Goal: Information Seeking & Learning: Learn about a topic

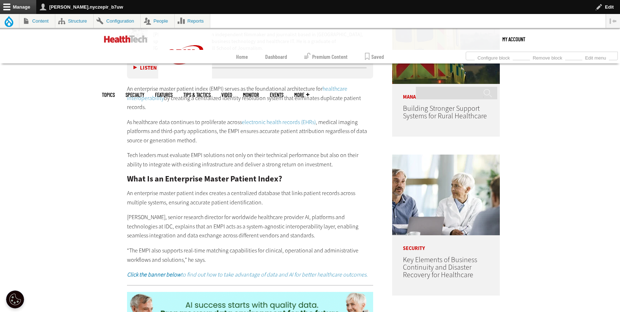
scroll to position [468, 0]
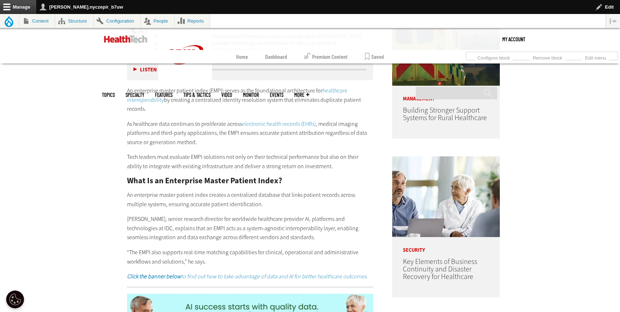
click at [327, 91] on link "healthcare interoperability" at bounding box center [237, 95] width 220 height 17
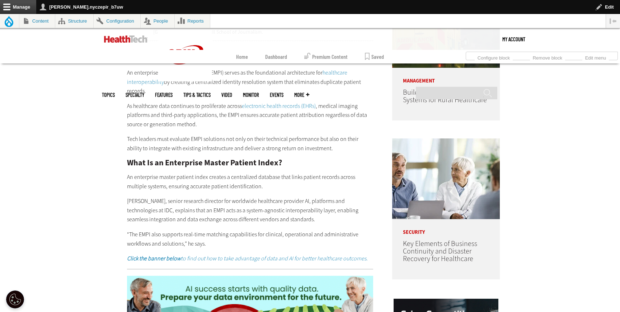
click at [291, 105] on link "electronic health records (EHRs)" at bounding box center [279, 106] width 74 height 8
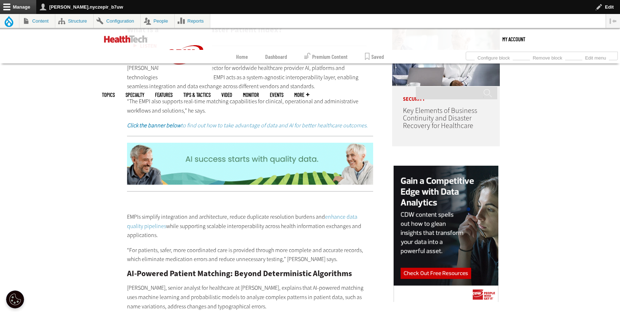
scroll to position [629, 0]
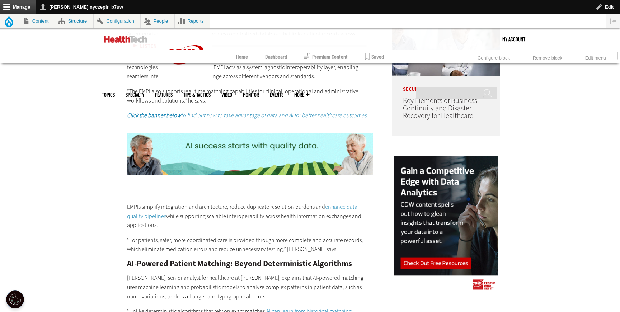
click at [276, 112] on em "Click the banner below to find out how to take advantage of data and AI for bet…" at bounding box center [247, 116] width 241 height 8
click at [285, 146] on img at bounding box center [250, 154] width 246 height 42
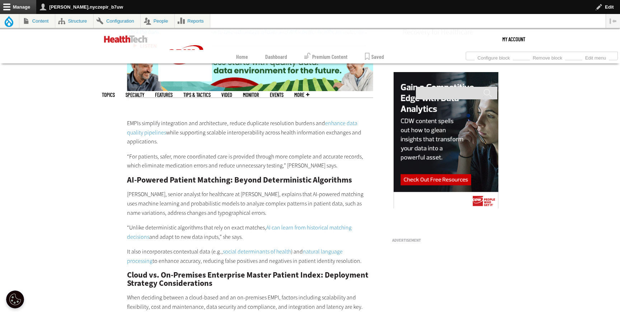
scroll to position [720, 0]
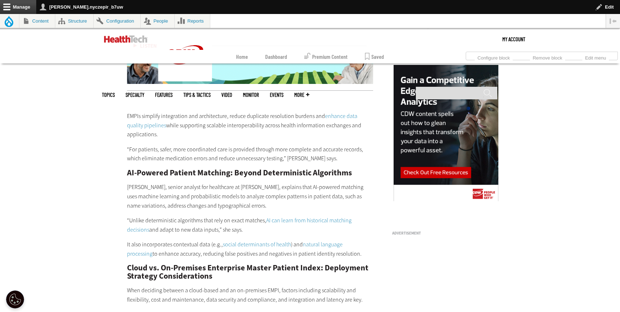
click at [337, 114] on link "enhance data quality pipelines" at bounding box center [242, 120] width 230 height 17
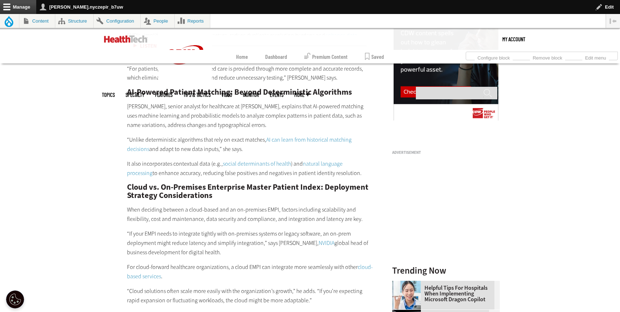
scroll to position [814, 0]
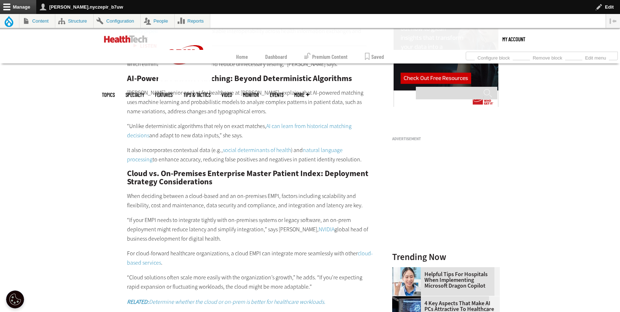
click at [297, 122] on link "AI can learn from historical matching decisions" at bounding box center [239, 130] width 225 height 17
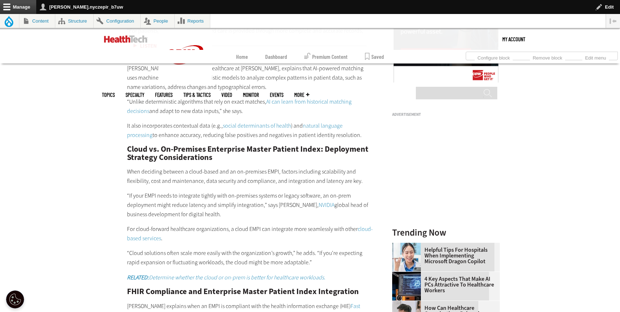
scroll to position [841, 0]
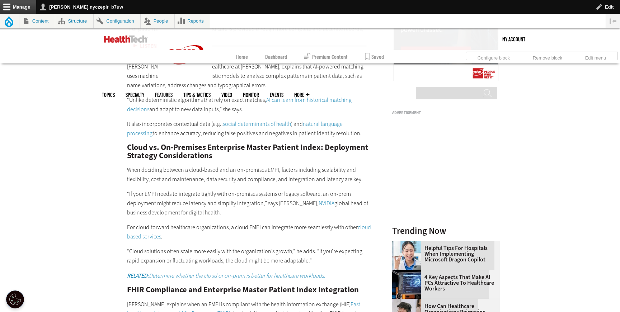
click at [256, 120] on link "social determinants of health" at bounding box center [257, 124] width 68 height 8
click at [343, 120] on link "natural language processing" at bounding box center [235, 128] width 216 height 17
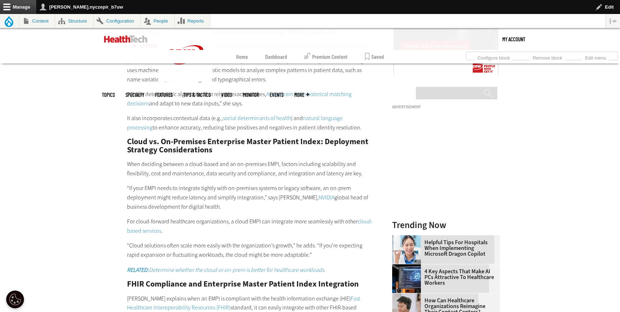
scroll to position [853, 0]
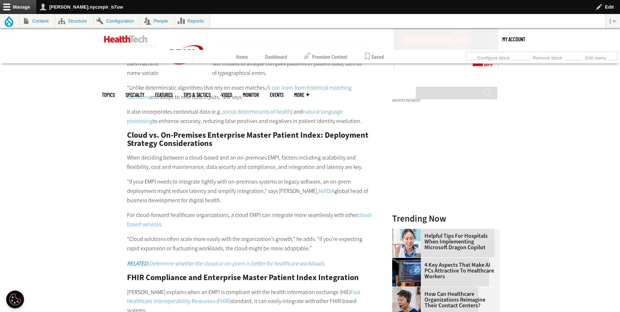
click at [319, 187] on link "NVIDIA" at bounding box center [327, 191] width 16 height 8
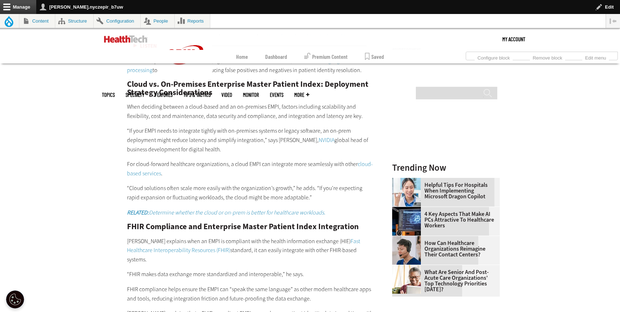
scroll to position [907, 0]
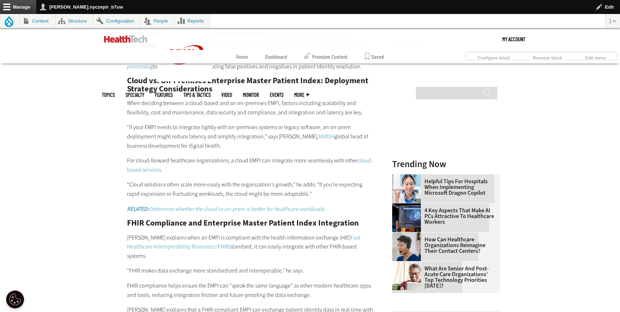
click at [362, 157] on link "cloud-based services" at bounding box center [250, 165] width 246 height 17
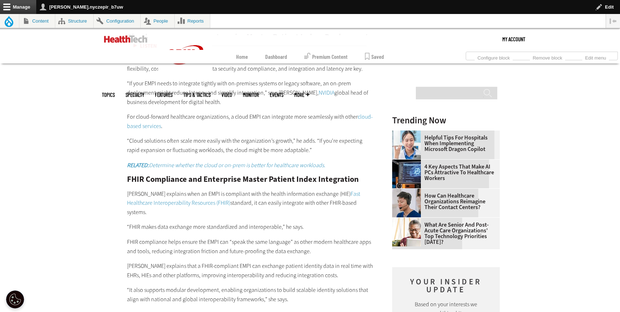
scroll to position [962, 0]
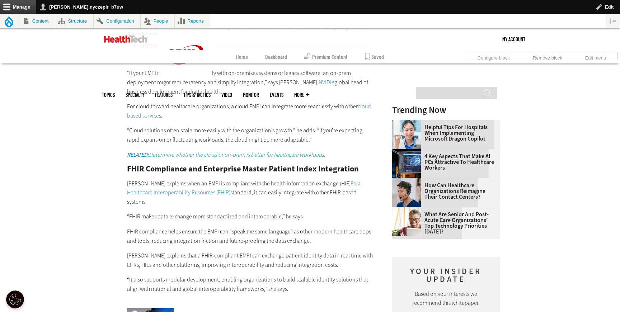
click at [294, 151] on em "RELATED: Determine whether the cloud or on-prem is better for healthcare worklo…" at bounding box center [226, 155] width 198 height 8
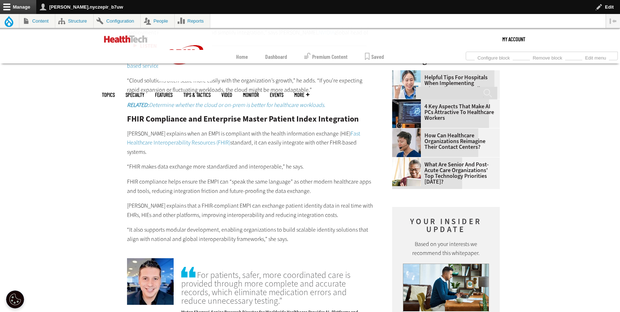
scroll to position [1022, 0]
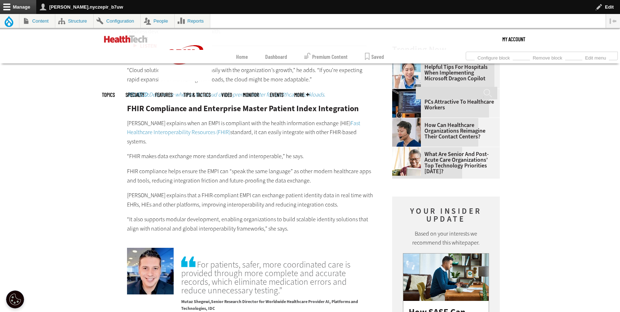
click at [341, 120] on link "Fast Healthcare Interoperability Resources (FHIR)" at bounding box center [243, 128] width 233 height 17
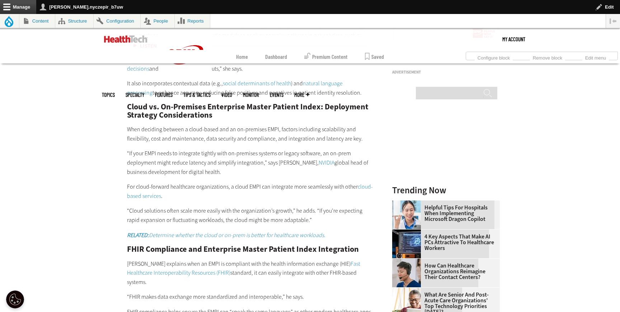
scroll to position [883, 0]
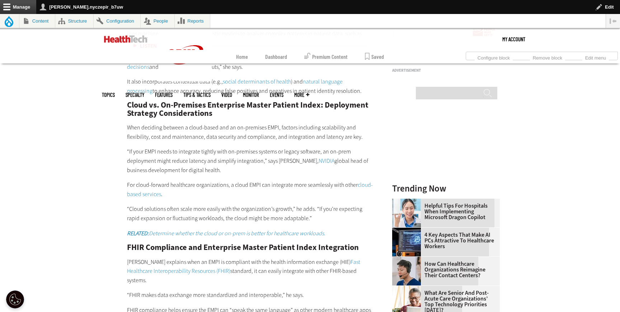
click at [319, 157] on link "NVIDIA" at bounding box center [327, 161] width 16 height 8
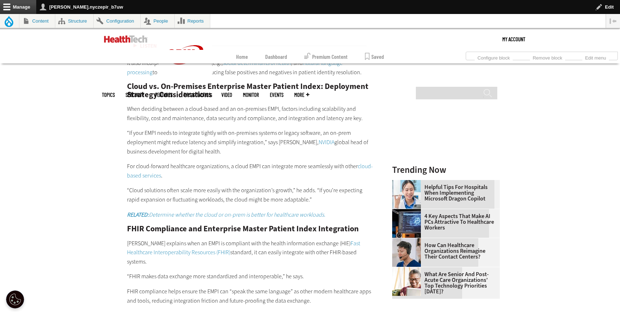
scroll to position [908, 0]
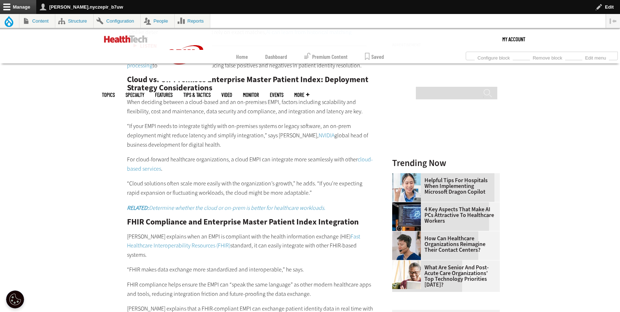
click at [361, 156] on link "cloud-based services" at bounding box center [250, 164] width 246 height 17
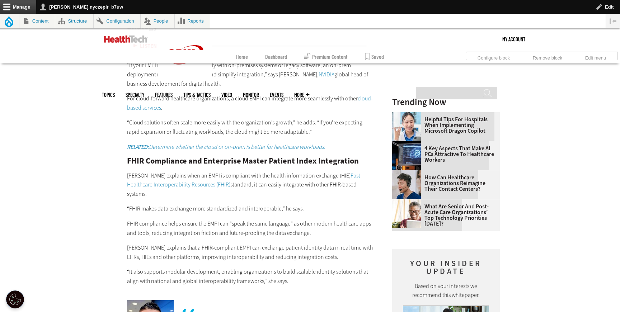
scroll to position [981, 0]
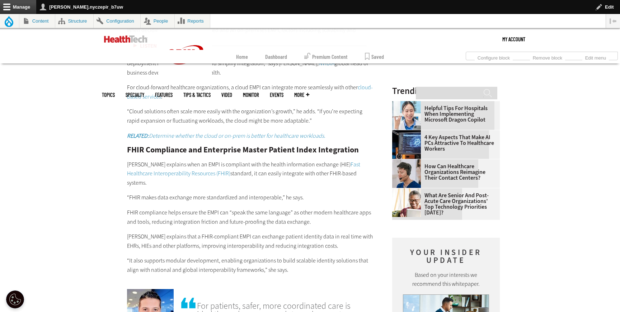
click at [296, 132] on em "RELATED: Determine whether the cloud or on-prem is better for healthcare worklo…" at bounding box center [226, 136] width 198 height 8
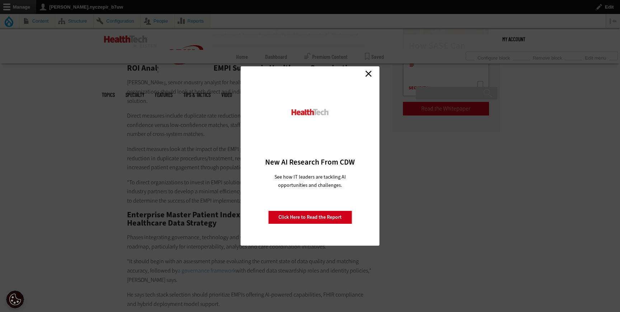
scroll to position [1295, 0]
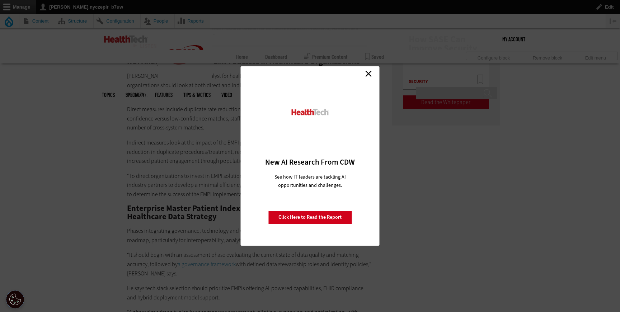
click at [370, 71] on link "Close" at bounding box center [368, 73] width 11 height 11
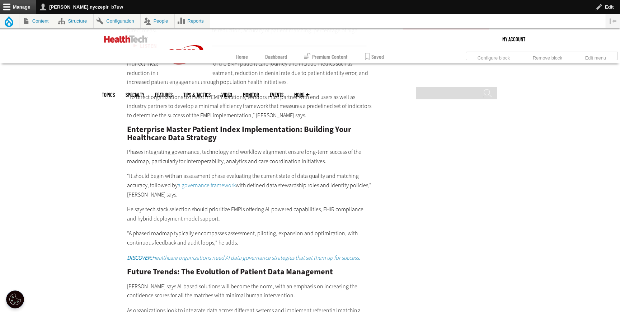
scroll to position [1385, 0]
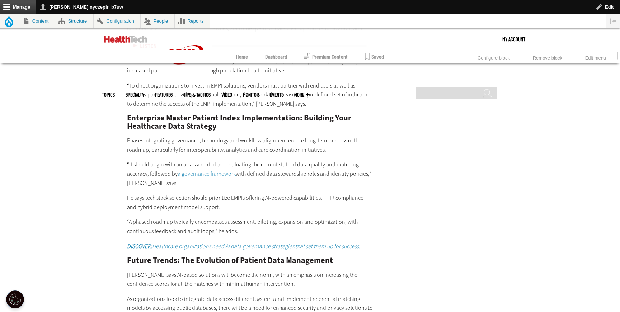
click at [225, 170] on link "a governance framework" at bounding box center [207, 174] width 58 height 8
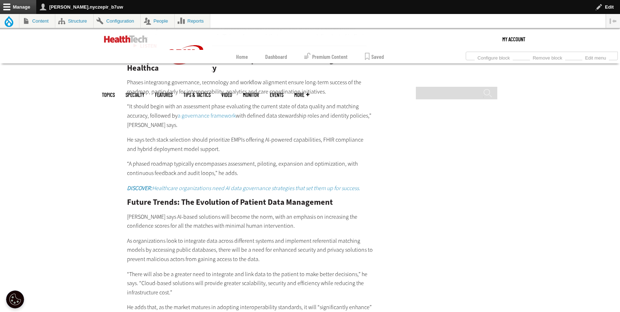
scroll to position [1443, 0]
click at [210, 113] on link "a governance framework" at bounding box center [207, 117] width 58 height 8
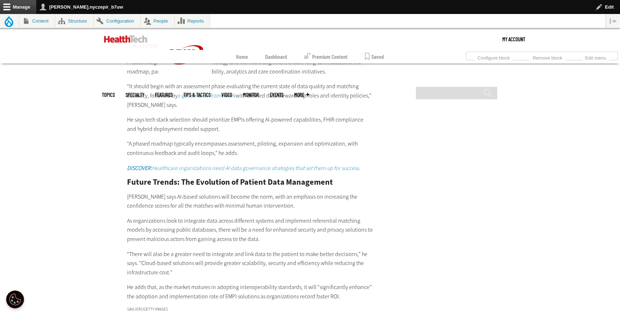
scroll to position [1463, 0]
click at [203, 165] on em "DISCOVER: Healthcare organizations need AI data governance strategies that set …" at bounding box center [243, 169] width 233 height 8
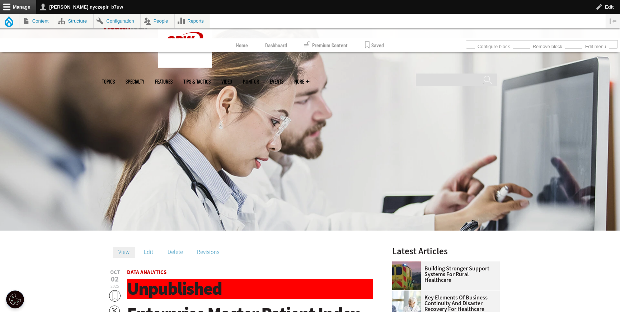
scroll to position [187, 0]
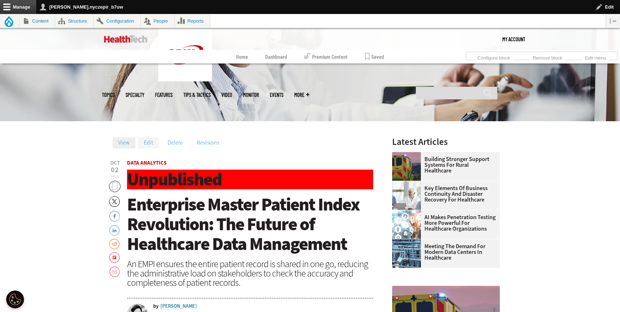
click at [148, 140] on link "Edit" at bounding box center [148, 142] width 21 height 11
